Goal: Task Accomplishment & Management: Manage account settings

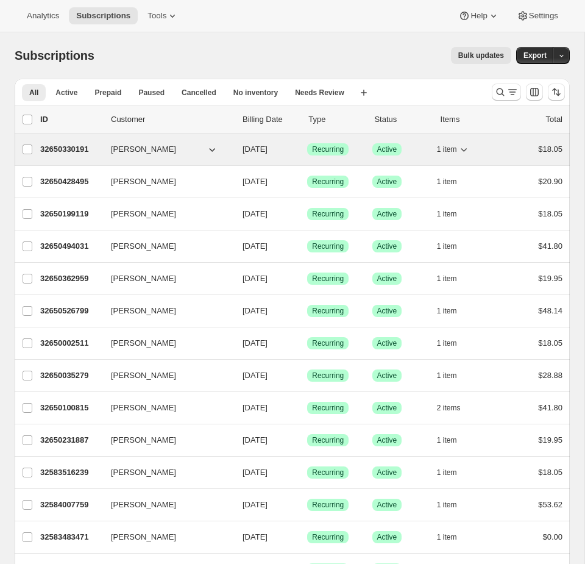
click at [492, 152] on div "1 item" at bounding box center [467, 149] width 61 height 17
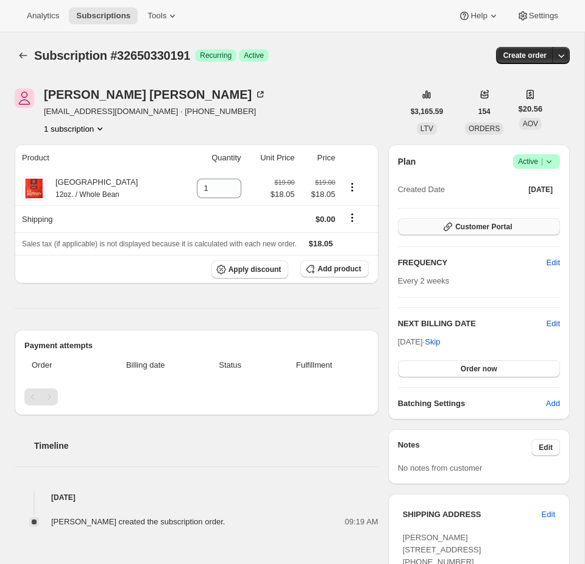
click at [538, 228] on button "Customer Portal" at bounding box center [479, 226] width 162 height 17
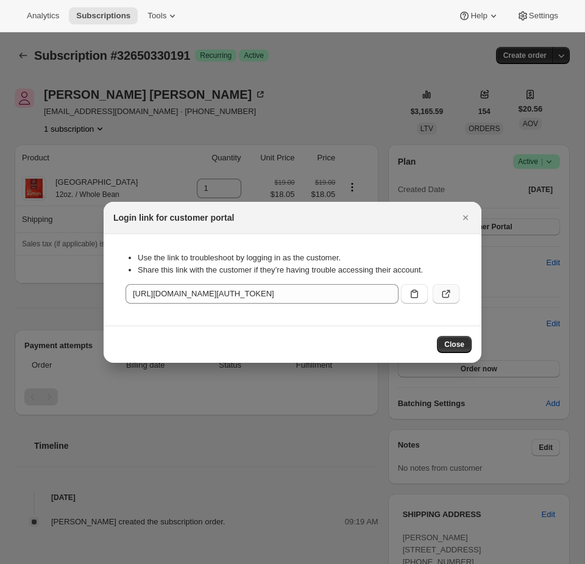
click at [444, 292] on icon ":rc1:" at bounding box center [446, 294] width 12 height 12
drag, startPoint x: 158, startPoint y: 21, endPoint x: 169, endPoint y: 15, distance: 12.0
click at [158, 21] on button "Tools" at bounding box center [163, 15] width 46 height 17
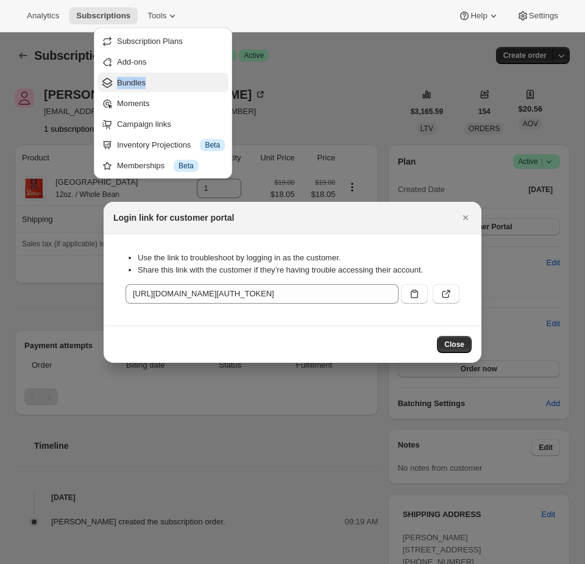
click at [200, 88] on span "Bundles" at bounding box center [171, 83] width 108 height 12
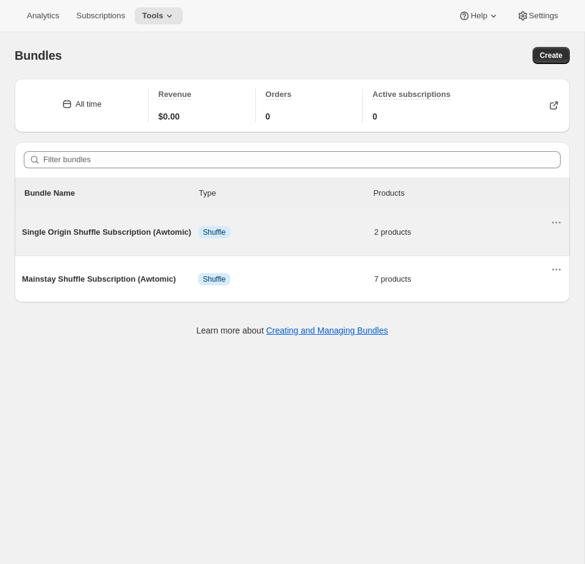
click at [313, 234] on span "Info Shuffle" at bounding box center [286, 232] width 176 height 12
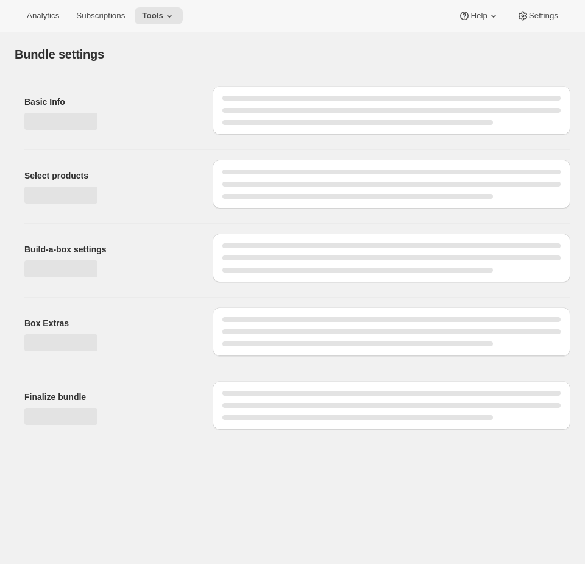
type input "Single Origin Shuffle Subscription (Awtomic)"
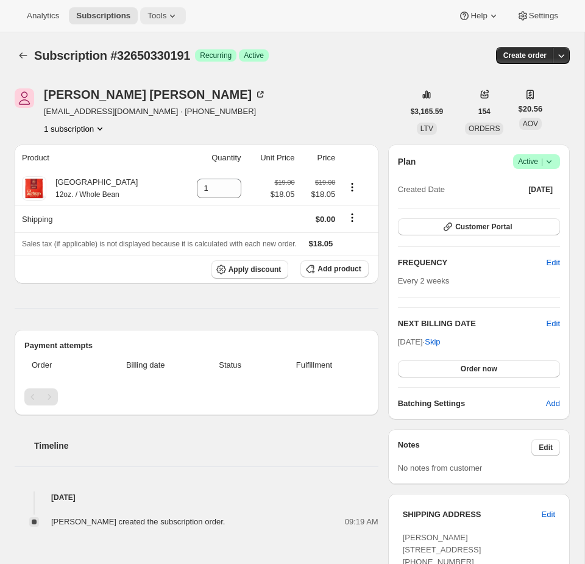
click at [155, 7] on button "Tools" at bounding box center [163, 15] width 46 height 17
